Goal: Task Accomplishment & Management: Manage account settings

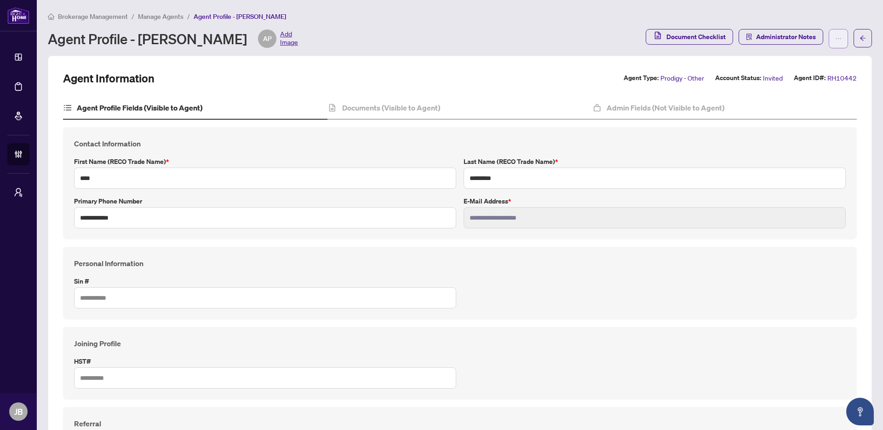
click at [833, 39] on button "button" at bounding box center [838, 38] width 19 height 19
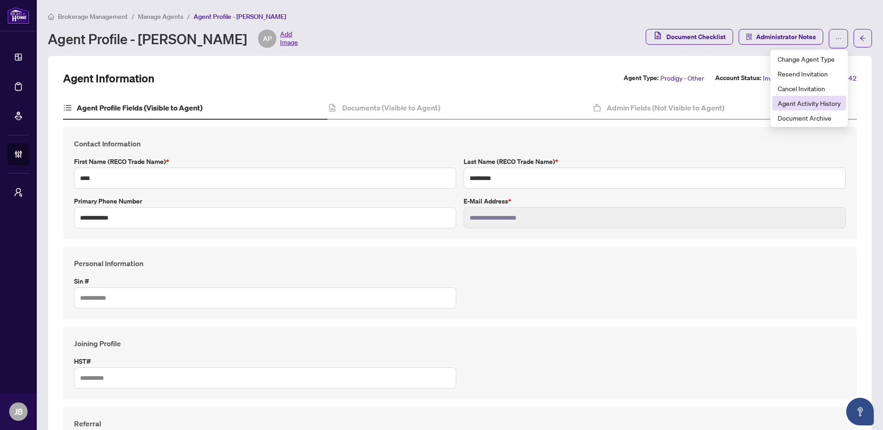
click at [801, 104] on span "Agent Activity History" at bounding box center [809, 103] width 63 height 10
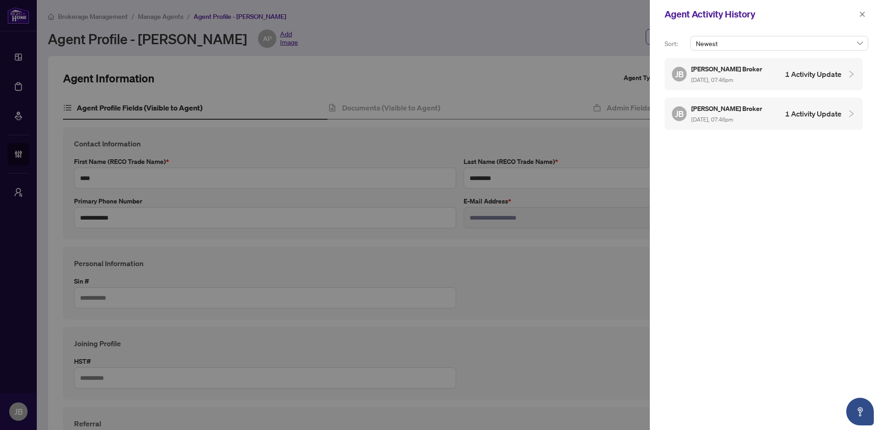
click at [853, 106] on div "[PERSON_NAME] Broker [DATE], 07:46pm 1 Activity Update" at bounding box center [764, 114] width 198 height 32
click at [838, 63] on div "[PERSON_NAME] Broker [DATE], 07:46pm 1 Activity Update" at bounding box center [757, 73] width 170 height 21
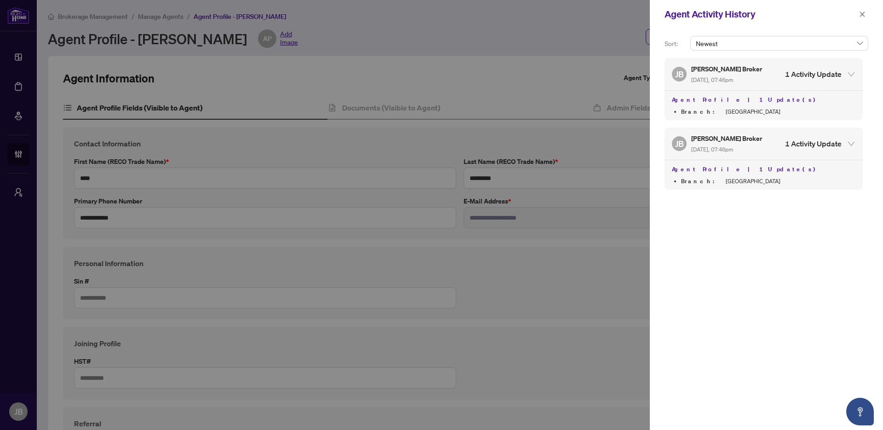
click at [523, 52] on div at bounding box center [441, 215] width 883 height 430
drag, startPoint x: 862, startPoint y: 17, endPoint x: 855, endPoint y: 17, distance: 7.4
click at [862, 17] on icon "close" at bounding box center [862, 14] width 6 height 6
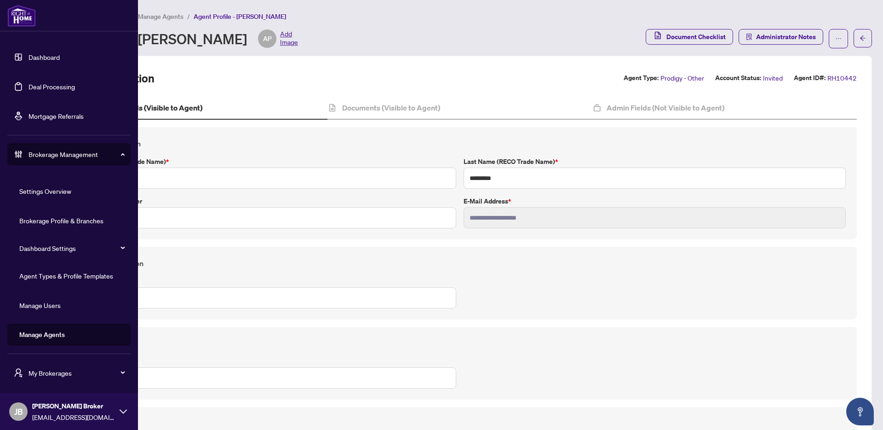
click at [65, 336] on link "Manage Agents" at bounding box center [42, 334] width 46 height 8
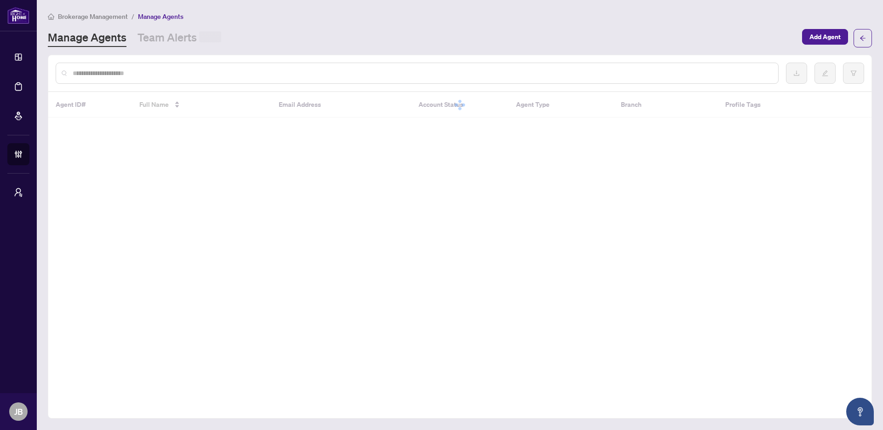
click at [440, 70] on input "text" at bounding box center [422, 73] width 698 height 10
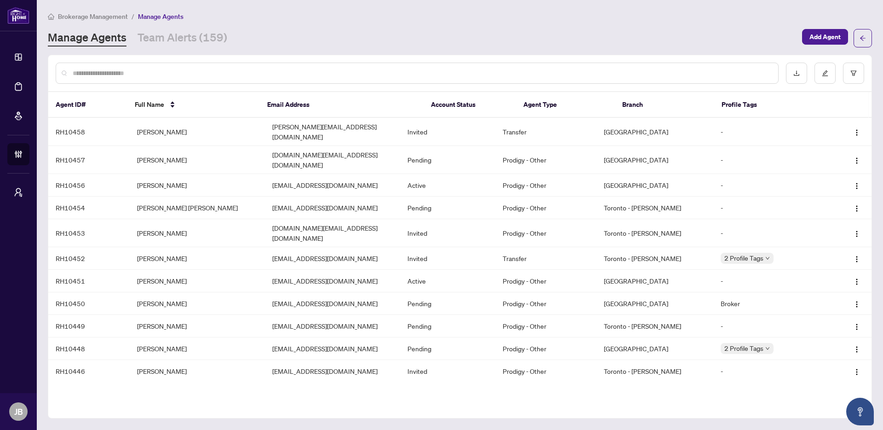
paste input "**********"
type input "**********"
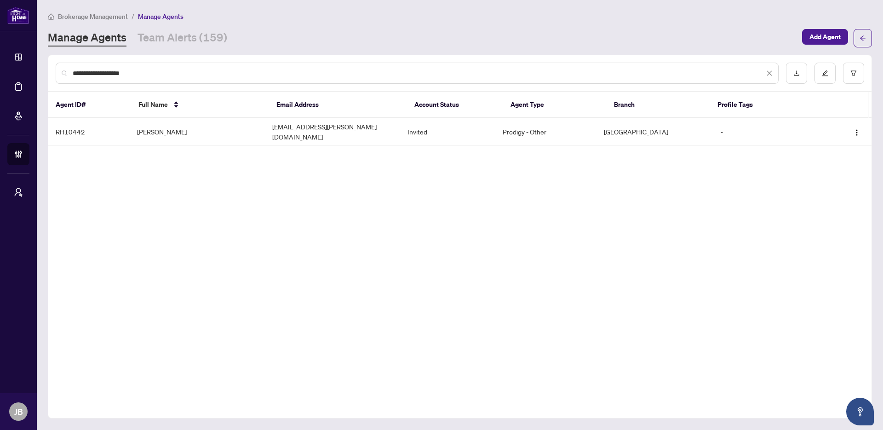
click at [222, 143] on div "Agent ID# Full Name Email Address Account Status Agent Type Branch Profile Tags…" at bounding box center [459, 122] width 823 height 61
click at [236, 136] on td "[PERSON_NAME]" at bounding box center [197, 132] width 135 height 28
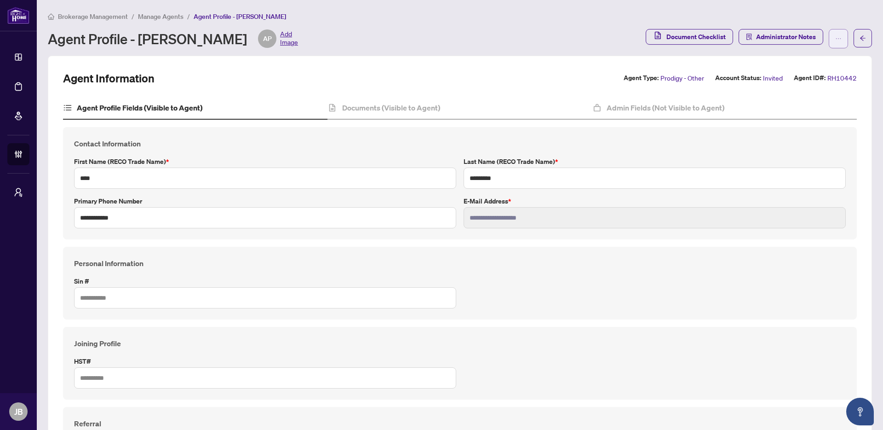
click at [835, 45] on span "button" at bounding box center [838, 38] width 6 height 15
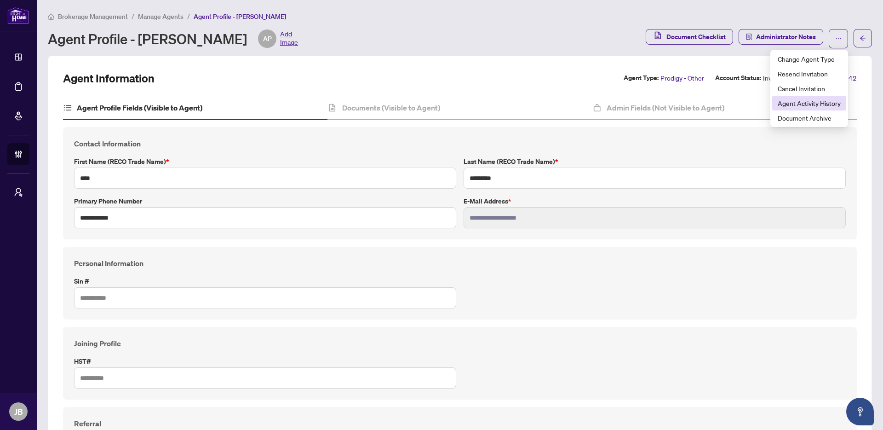
click at [816, 107] on span "Agent Activity History" at bounding box center [809, 103] width 63 height 10
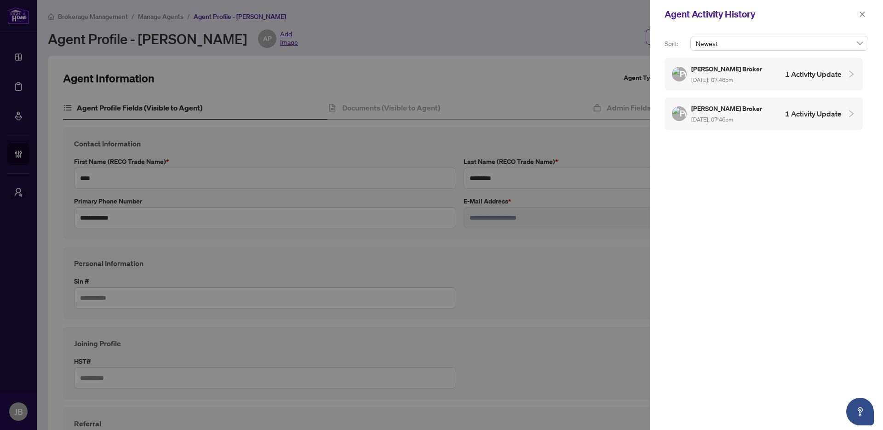
click at [847, 52] on div "Newest" at bounding box center [780, 47] width 182 height 22
click at [849, 43] on span "Newest" at bounding box center [779, 43] width 167 height 14
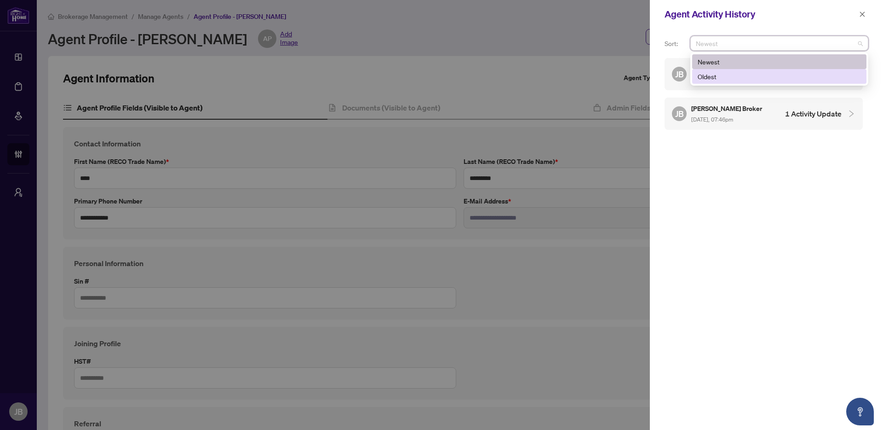
click at [728, 80] on div "Oldest" at bounding box center [779, 76] width 163 height 10
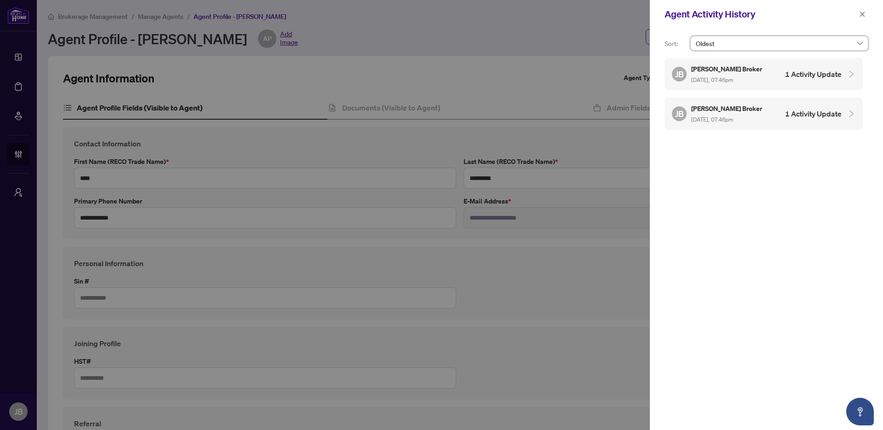
click at [778, 50] on div "Oldest" at bounding box center [779, 43] width 178 height 15
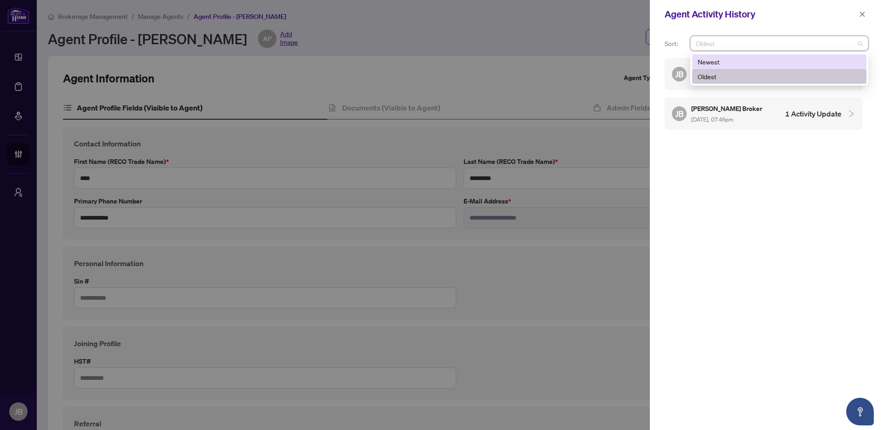
click at [744, 59] on div "Newest" at bounding box center [779, 62] width 163 height 10
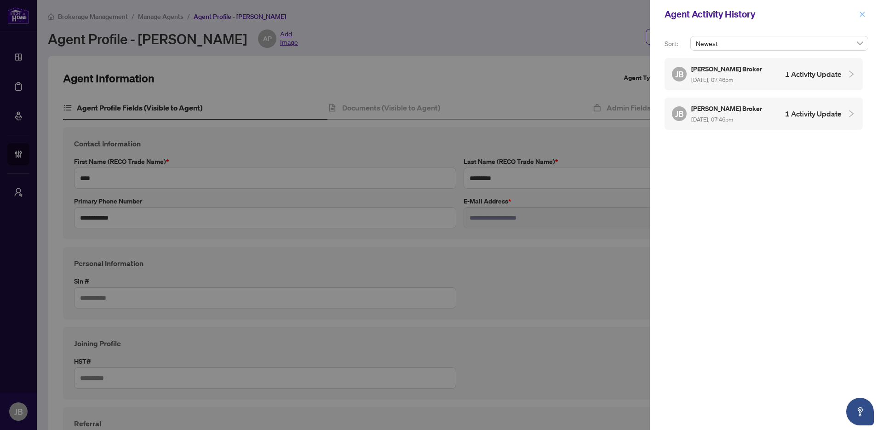
click at [861, 15] on icon "close" at bounding box center [862, 14] width 6 height 6
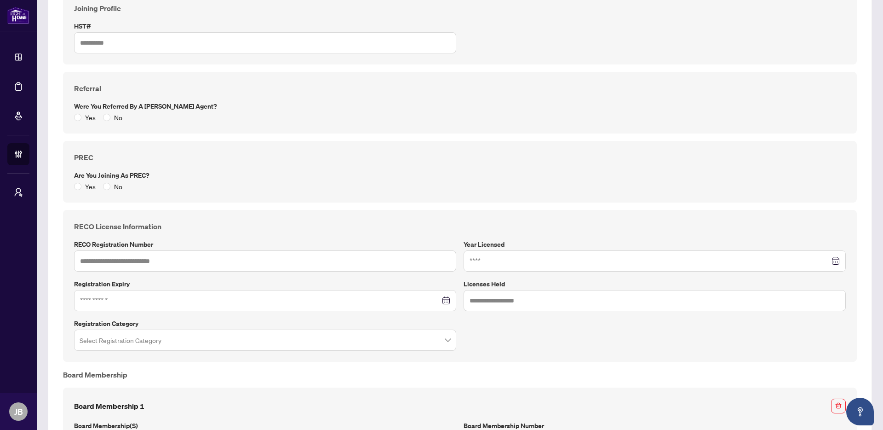
scroll to position [570, 0]
